Goal: Task Accomplishment & Management: Complete application form

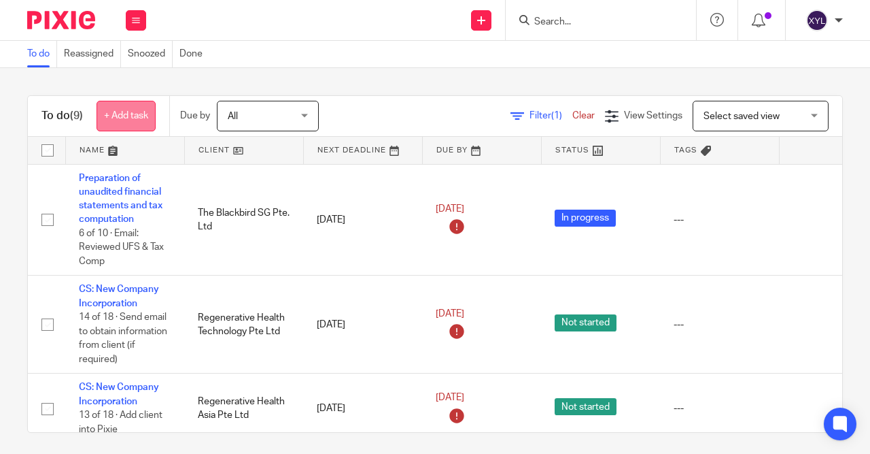
click at [129, 126] on link "+ Add task" at bounding box center [126, 116] width 59 height 31
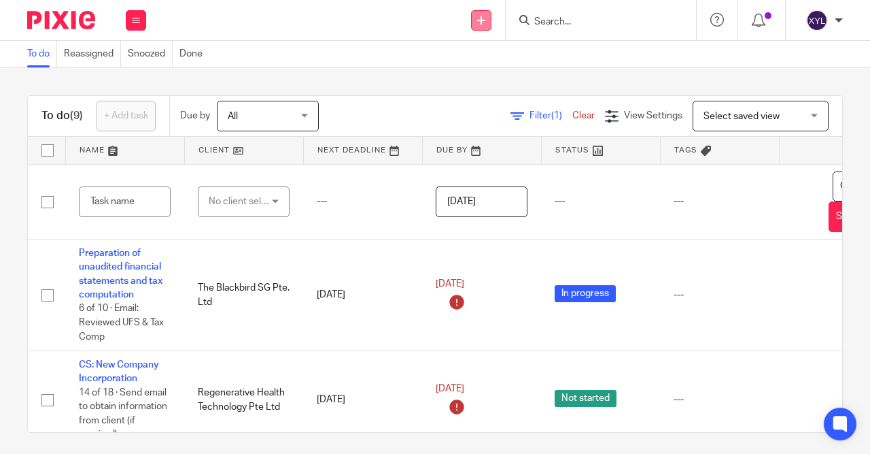
click at [480, 14] on link at bounding box center [481, 20] width 20 height 20
click at [460, 84] on link "Create task" at bounding box center [482, 83] width 95 height 20
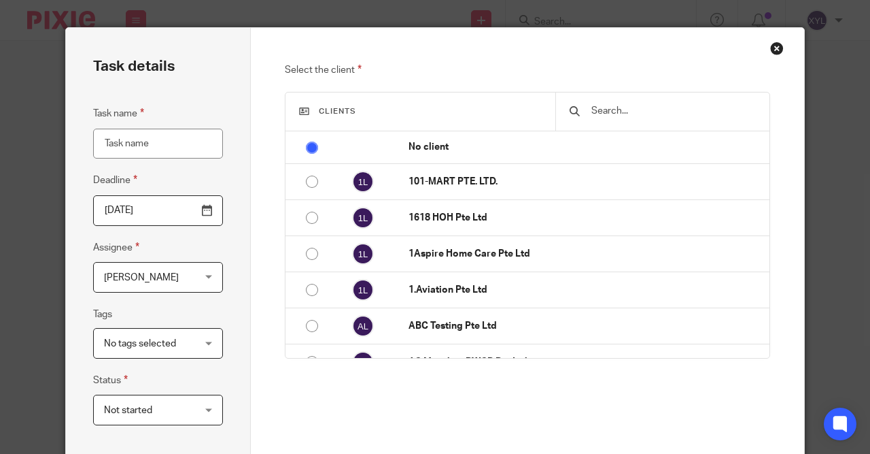
scroll to position [138, 0]
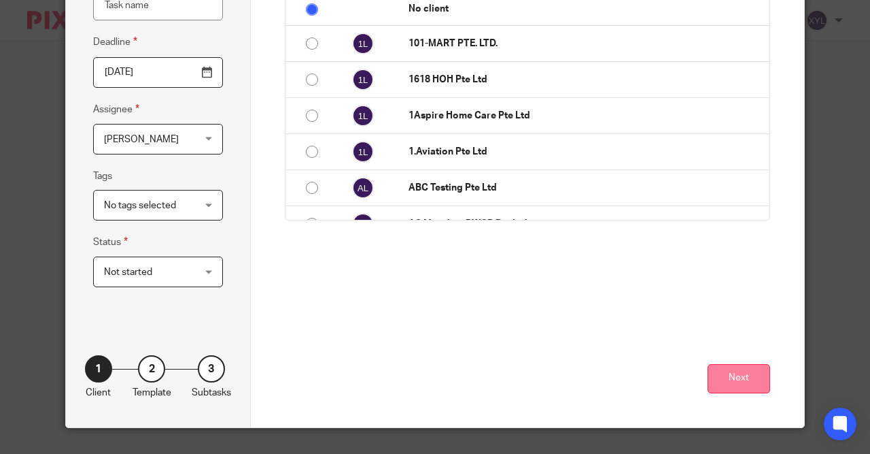
click at [727, 375] on button "Next" at bounding box center [739, 378] width 63 height 29
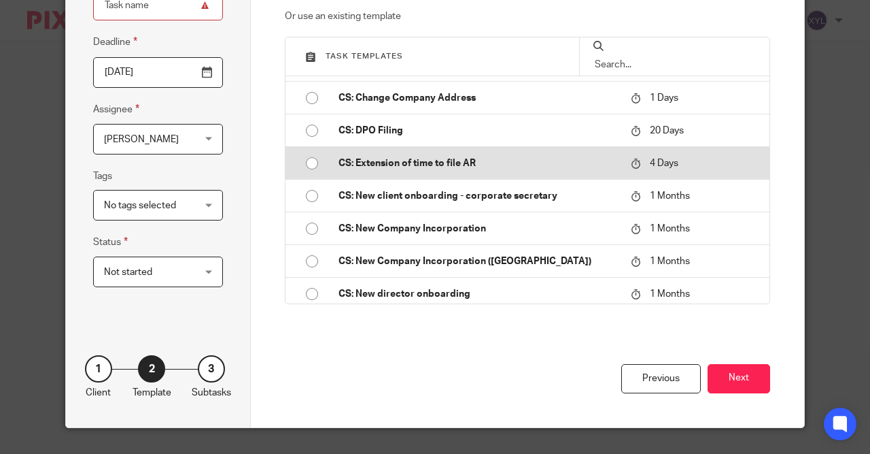
scroll to position [471, 0]
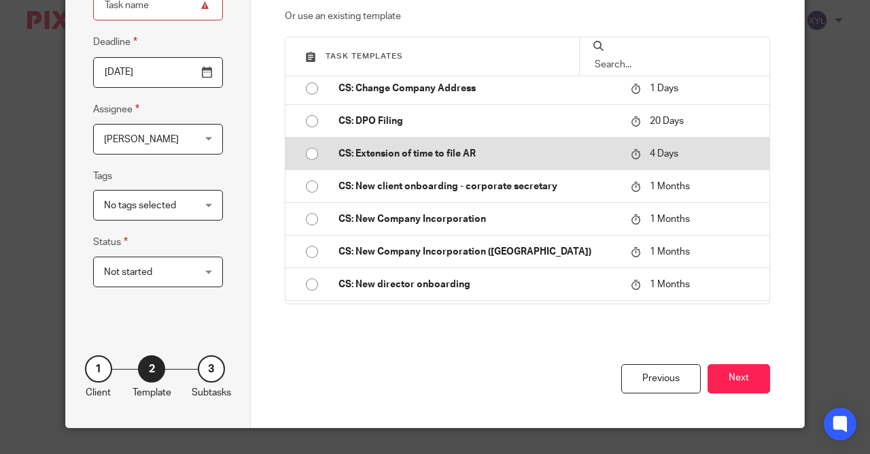
click at [514, 214] on p "CS: New Company Incorporation" at bounding box center [479, 219] width 280 height 14
type input "[DATE]"
type input "CS: New Company Incorporation"
checkbox input "false"
radio input "true"
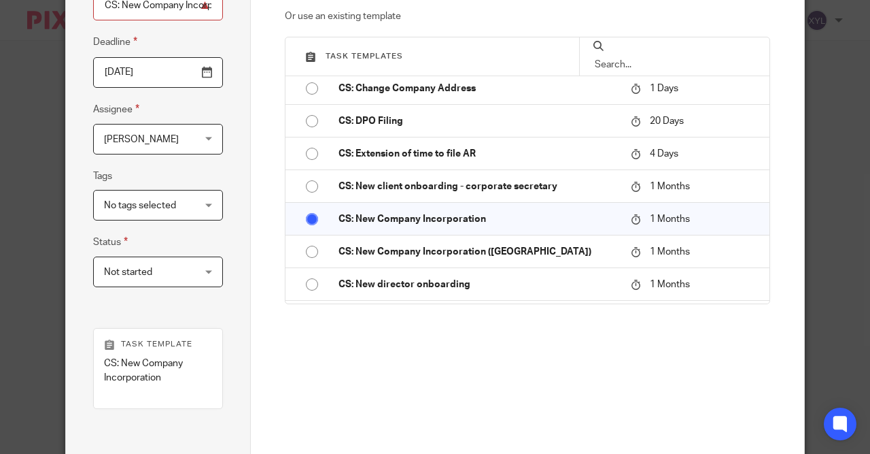
click at [615, 58] on input "text" at bounding box center [675, 64] width 163 height 15
type input "f"
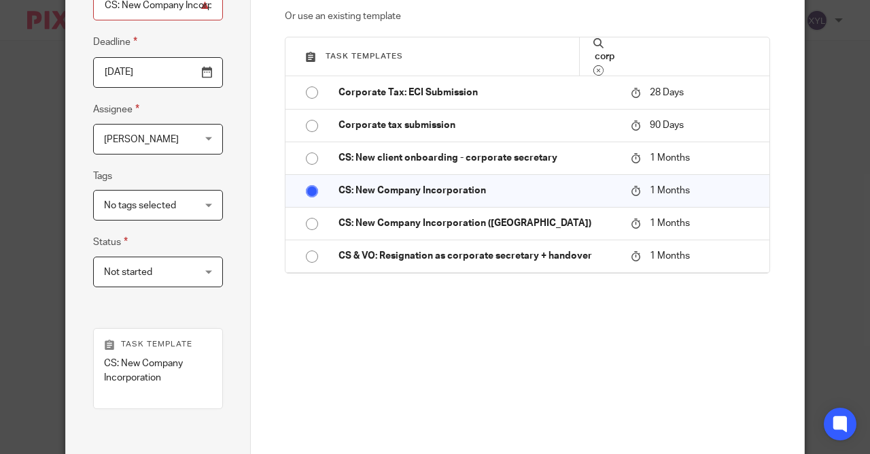
scroll to position [267, 0]
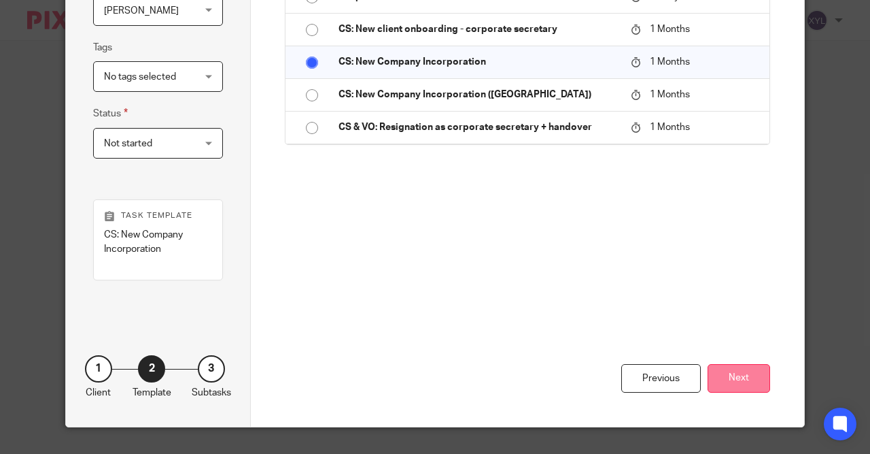
type input "corp"
click at [719, 368] on button "Next" at bounding box center [739, 378] width 63 height 29
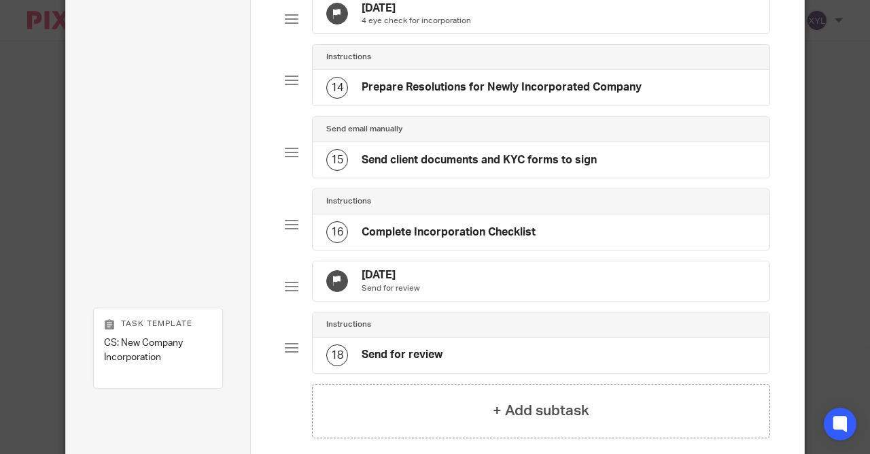
scroll to position [977, 0]
click at [543, 229] on div "16 Complete Incorporation Checklist" at bounding box center [542, 231] width 458 height 35
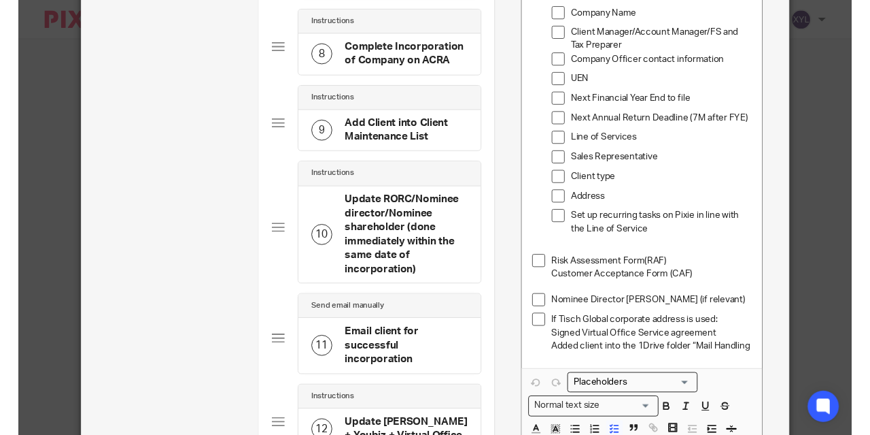
scroll to position [498, 0]
